Goal: Find specific page/section: Find specific page/section

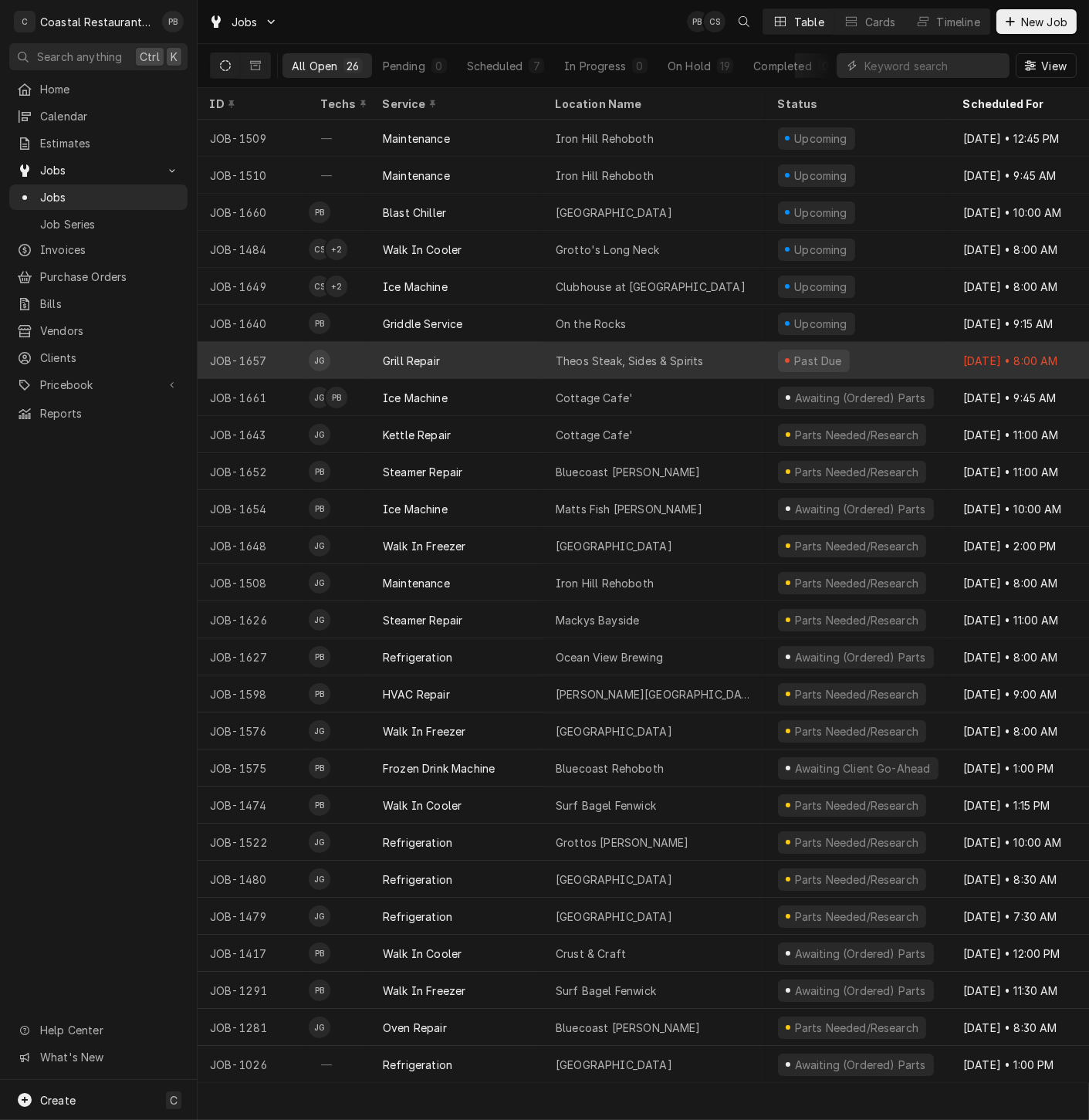
click at [696, 355] on div "Theos Steak, Sides & Spirits" at bounding box center [629, 361] width 147 height 16
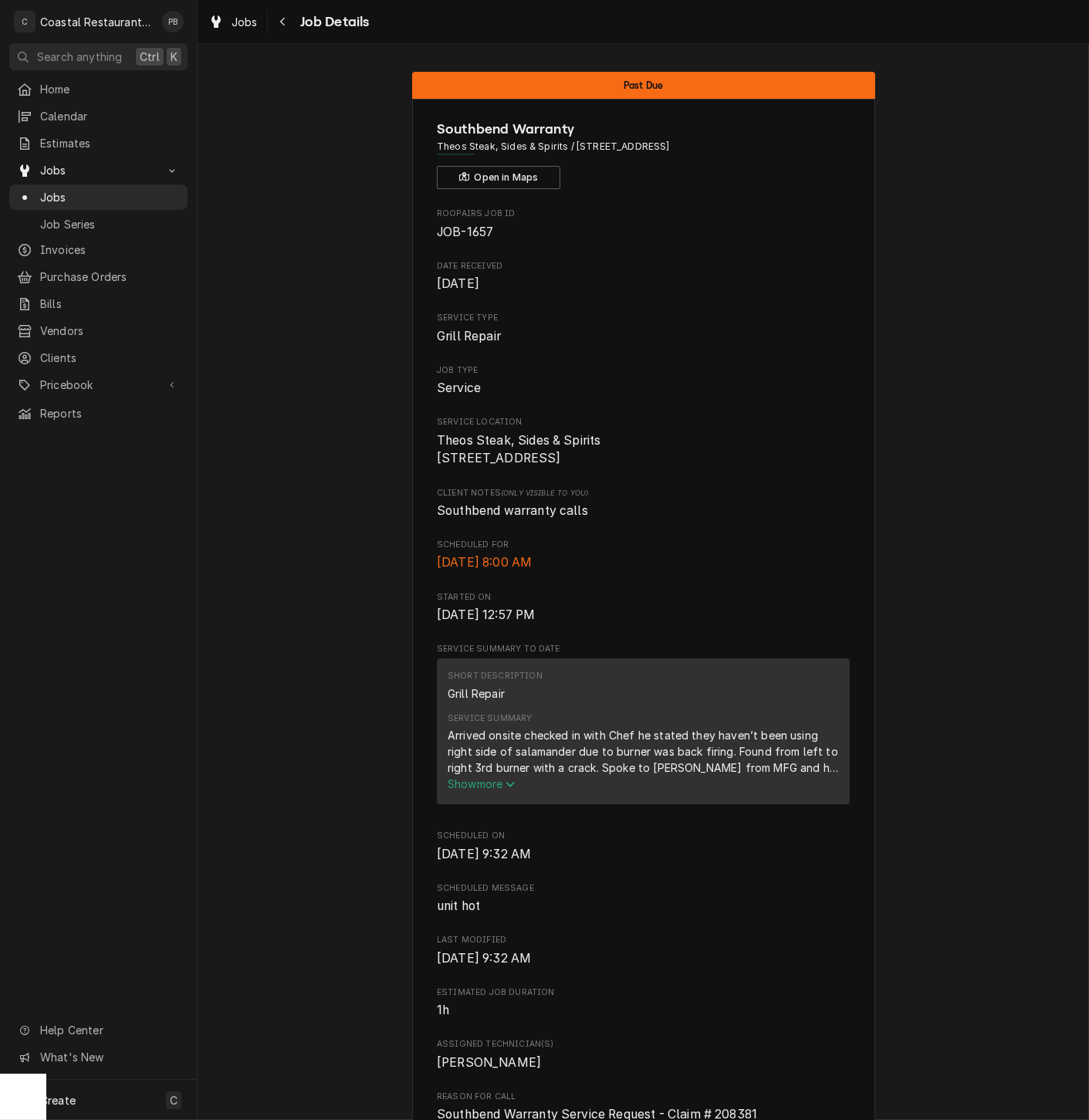
click at [480, 791] on span "Show more" at bounding box center [481, 783] width 68 height 14
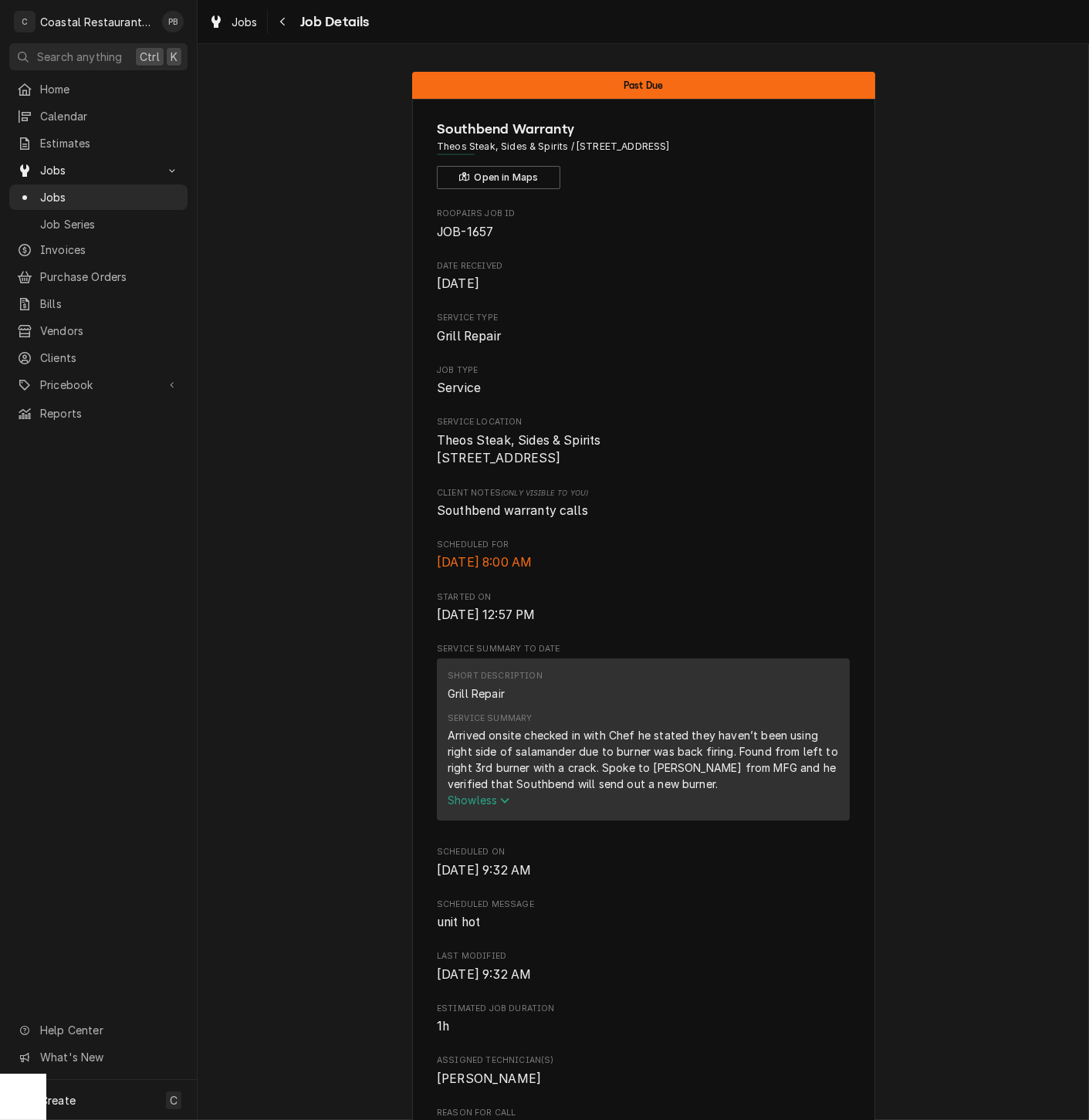
click at [77, 192] on span "Jobs" at bounding box center [109, 198] width 140 height 16
